Goal: Task Accomplishment & Management: Use online tool/utility

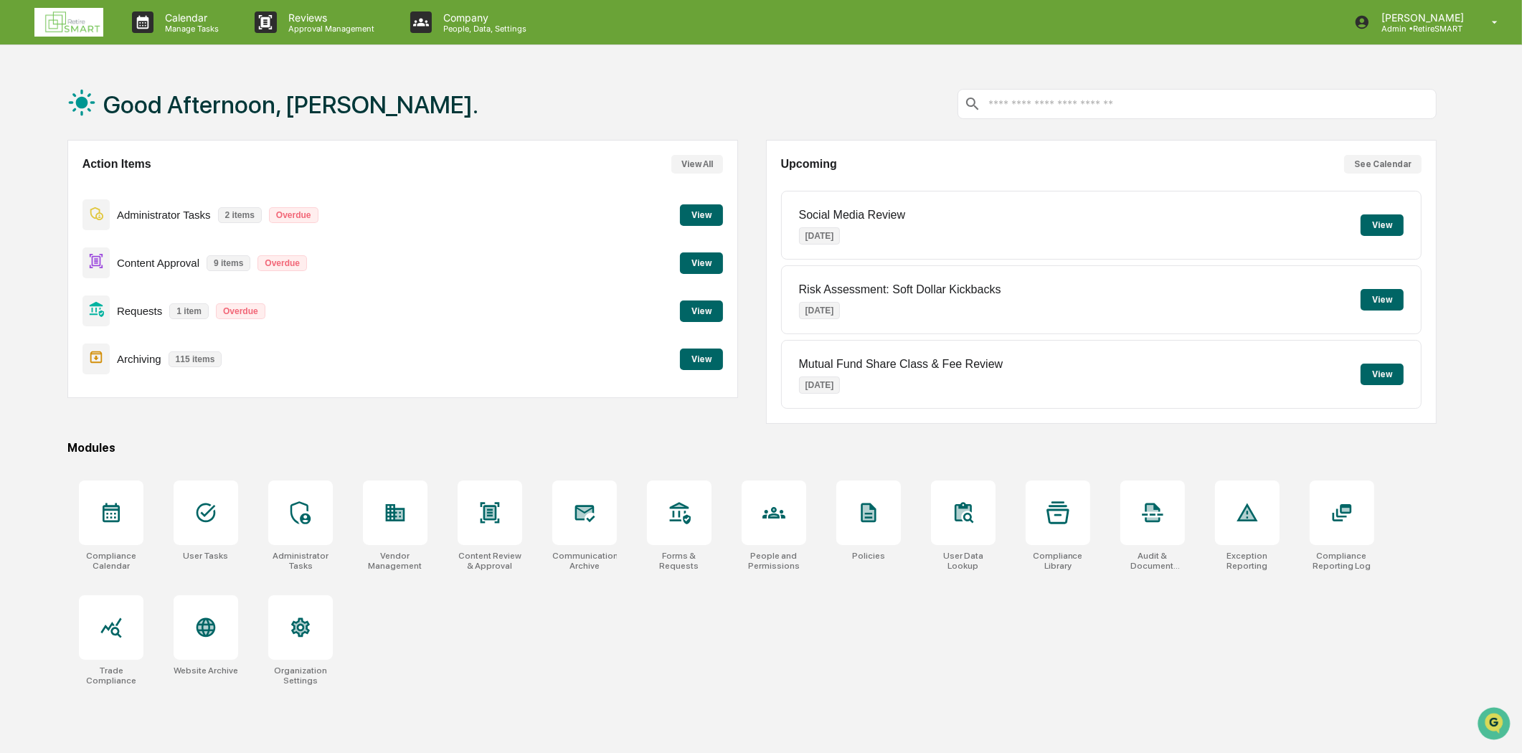
click at [723, 263] on div "Action Items View All Administrator Tasks 2 items Overdue View Content Approval…" at bounding box center [402, 269] width 671 height 258
click at [706, 260] on button "View" at bounding box center [701, 263] width 43 height 22
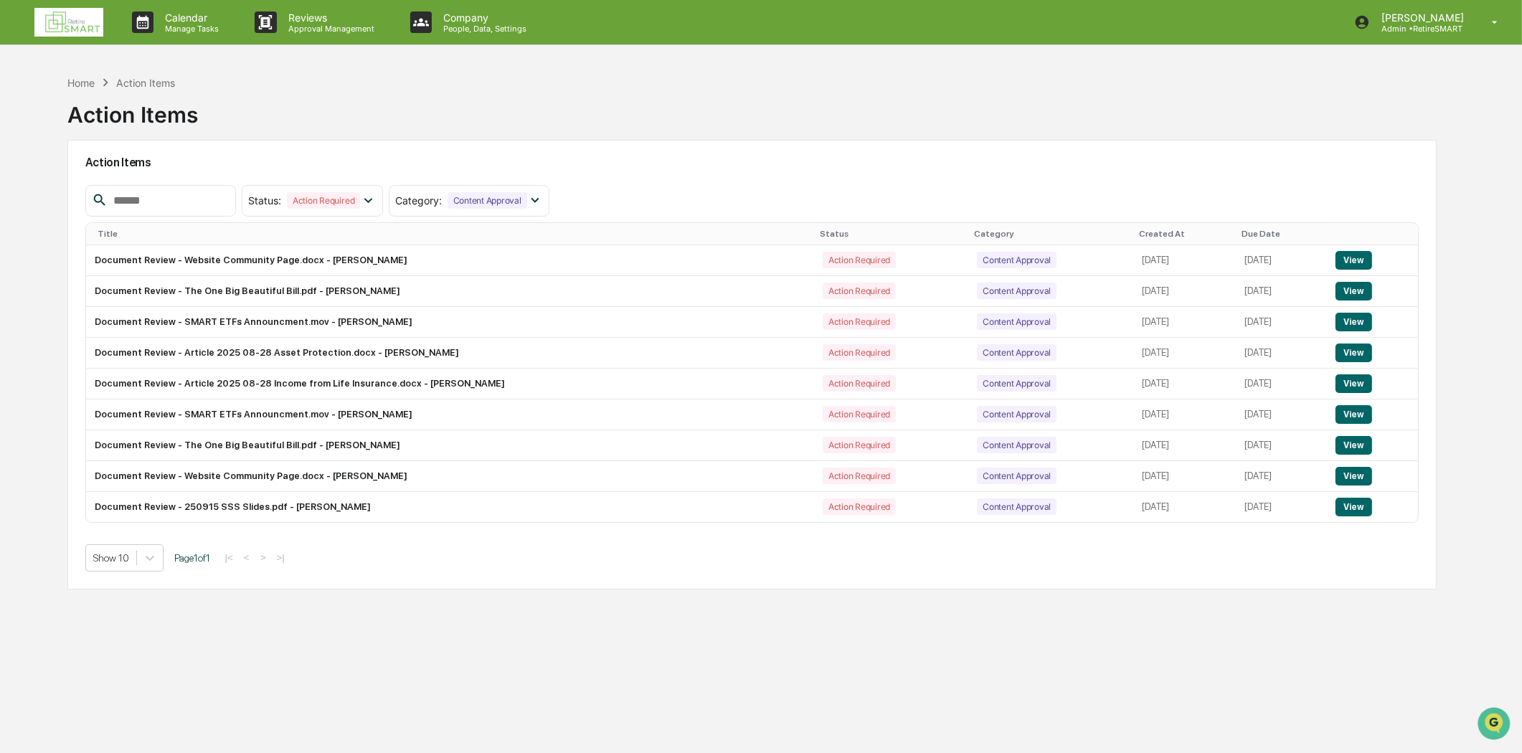
click at [80, 16] on img at bounding box center [68, 22] width 69 height 29
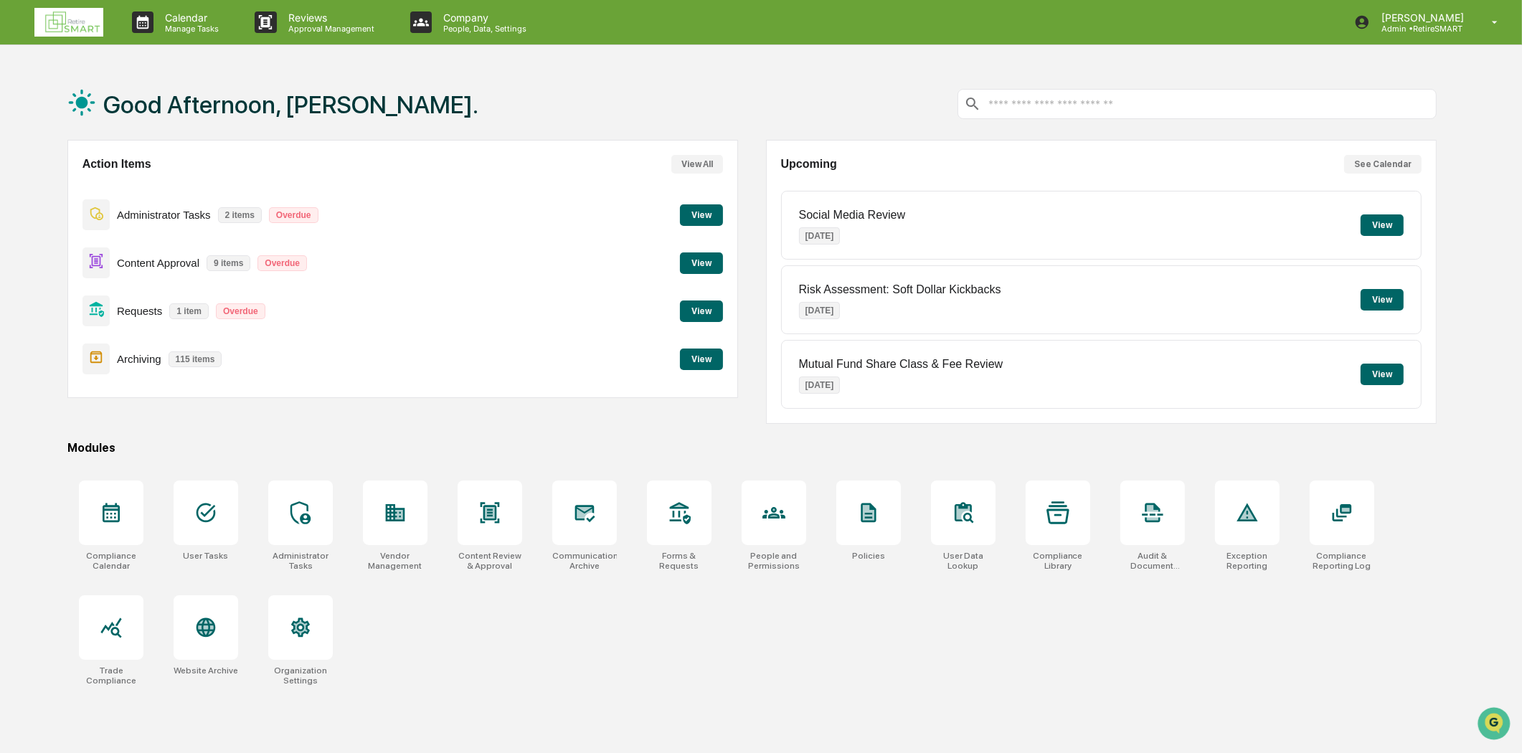
click at [699, 307] on button "View" at bounding box center [701, 312] width 43 height 22
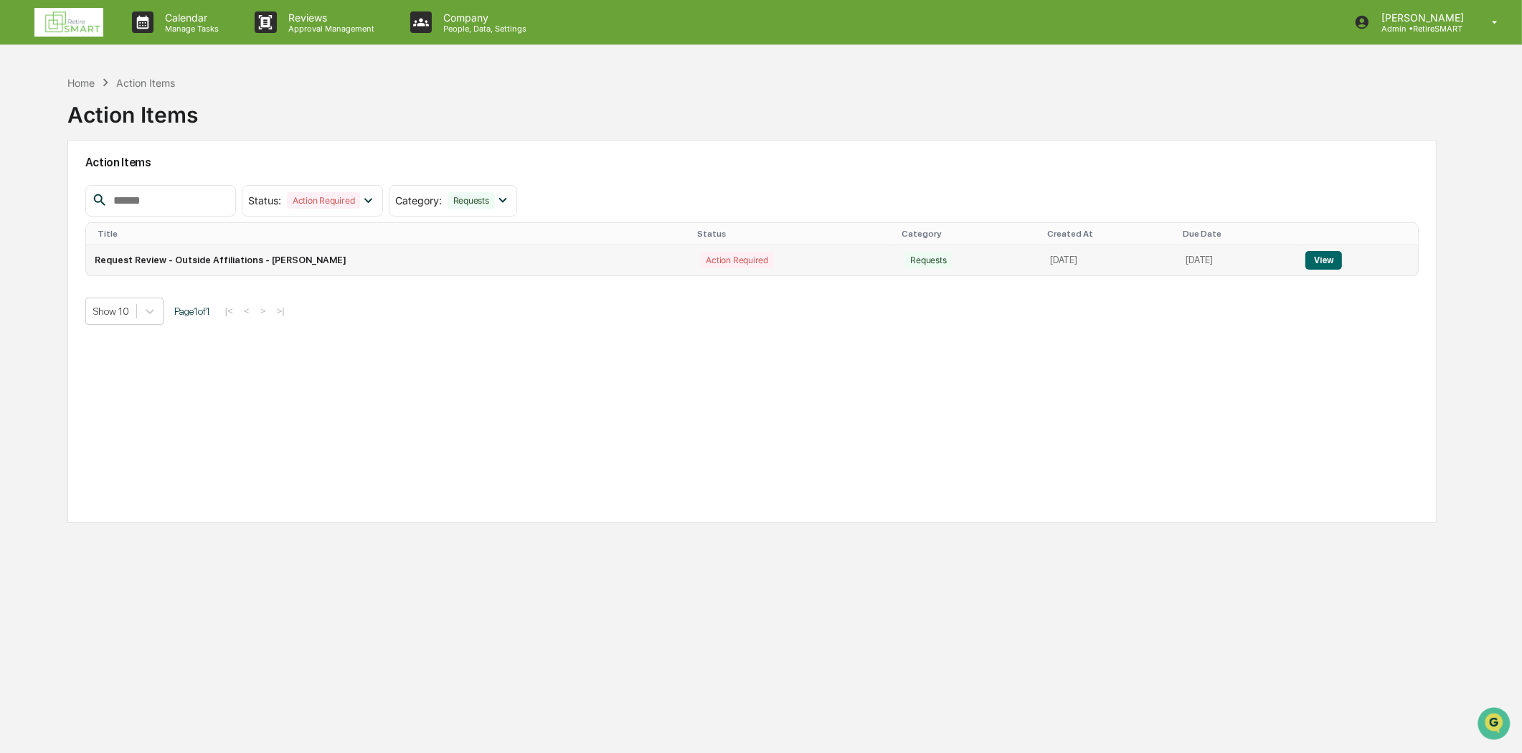
click at [390, 257] on td "Request Review - Outside Affiliations - [PERSON_NAME]" at bounding box center [389, 260] width 606 height 30
click at [1324, 264] on button "View" at bounding box center [1323, 260] width 37 height 19
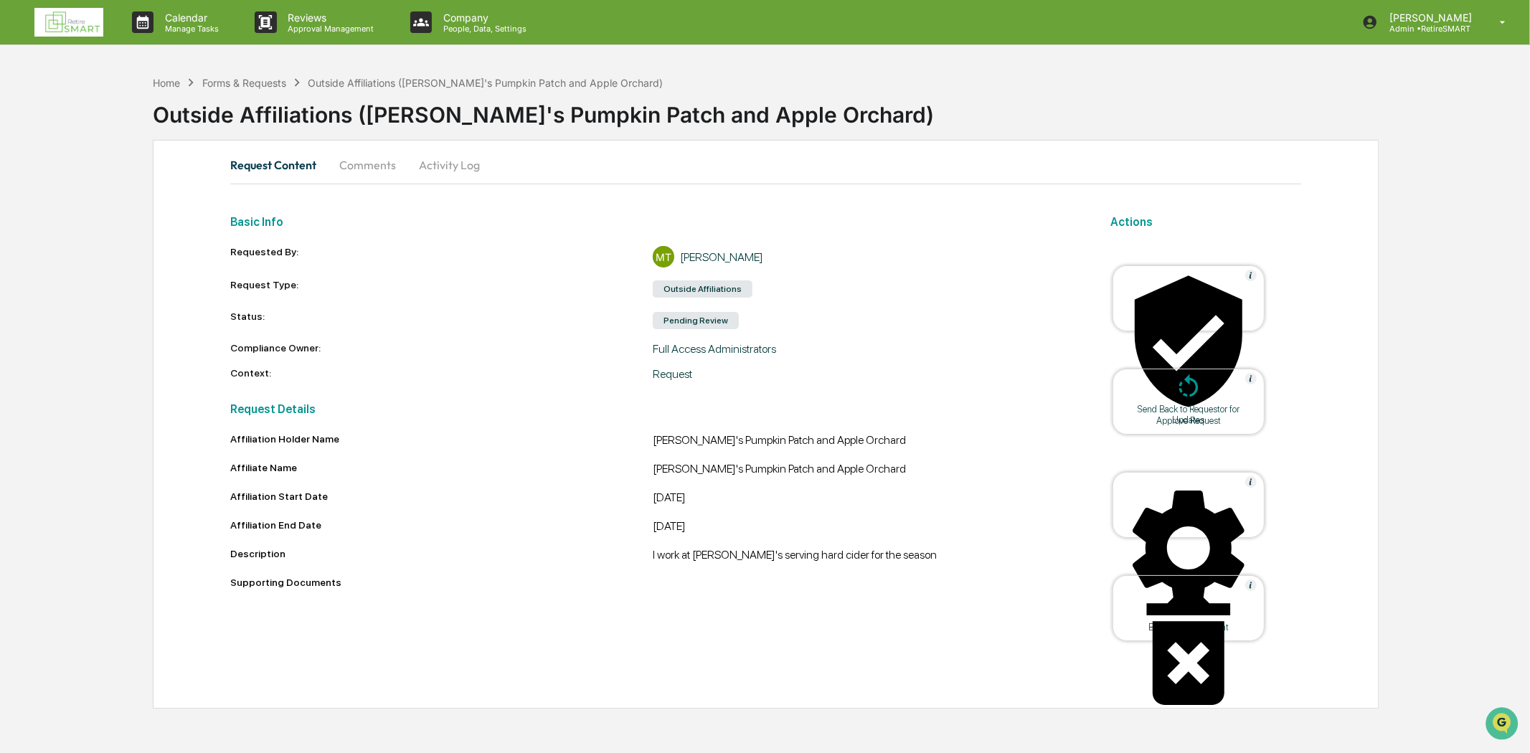
click at [1179, 415] on div "Approve Request" at bounding box center [1188, 420] width 129 height 11
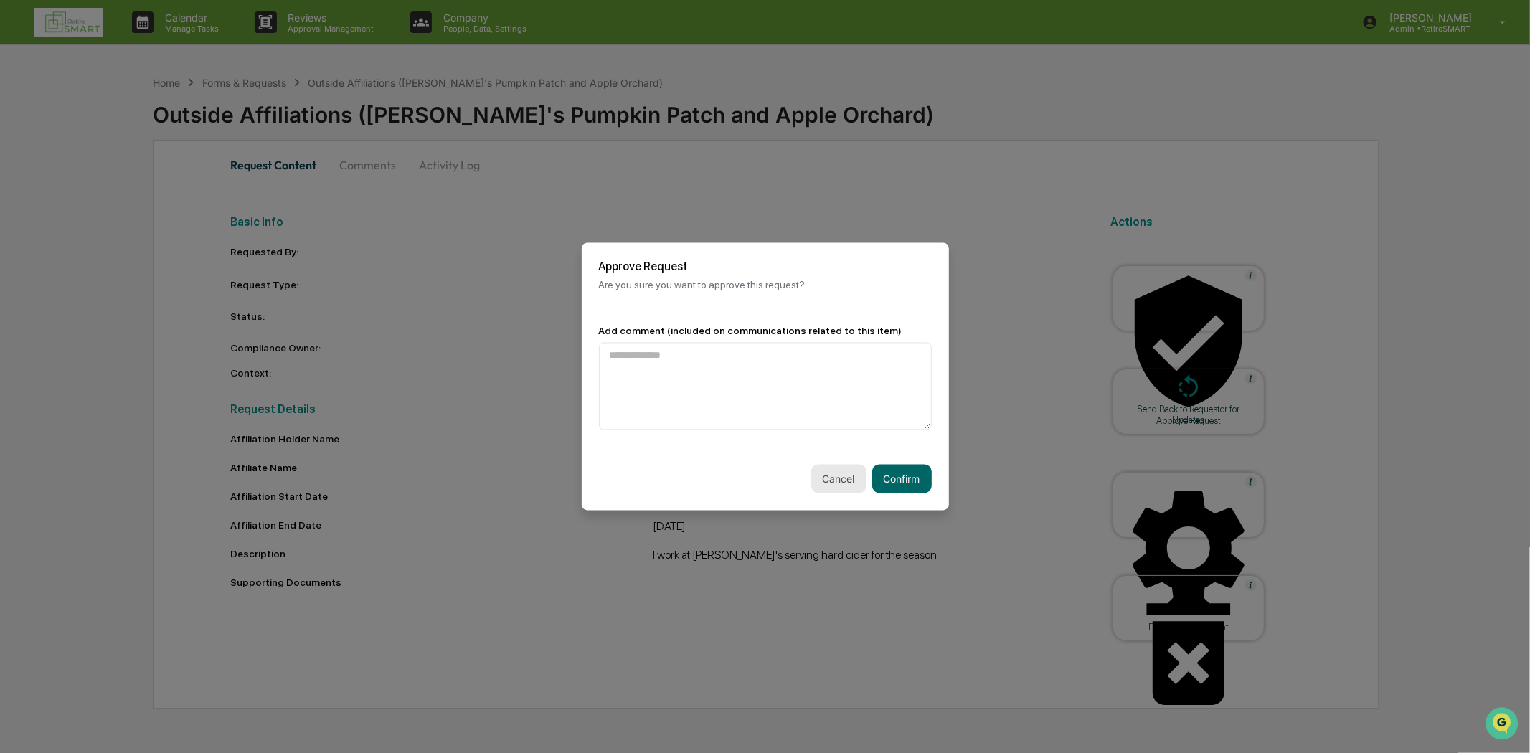
click at [811, 485] on button "Cancel" at bounding box center [838, 479] width 55 height 29
